Goal: Navigation & Orientation: Find specific page/section

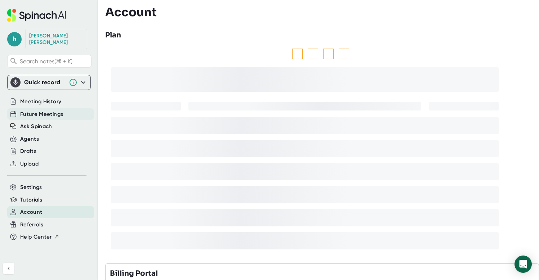
click at [56, 110] on span "Future Meetings" at bounding box center [41, 114] width 43 height 8
